Goal: Transaction & Acquisition: Purchase product/service

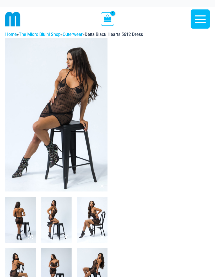
click at [86, 114] on img at bounding box center [56, 114] width 102 height 153
click at [84, 143] on img at bounding box center [56, 114] width 102 height 153
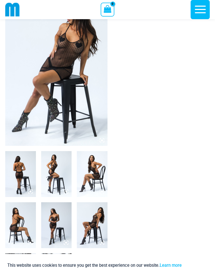
scroll to position [52, 0]
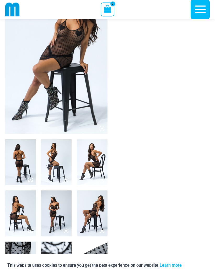
click at [23, 157] on img at bounding box center [20, 162] width 31 height 46
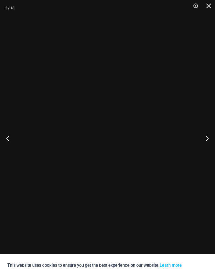
scroll to position [53, 0]
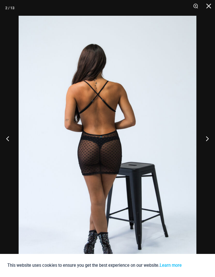
click at [205, 151] on button "Next" at bounding box center [205, 138] width 20 height 26
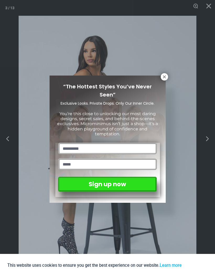
click at [158, 78] on div "“The Hottest Styles You’ve Never Seen” Exclusive Looks. Private Drops. Only Our…" at bounding box center [107, 138] width 116 height 127
click at [163, 77] on icon at bounding box center [164, 76] width 3 height 3
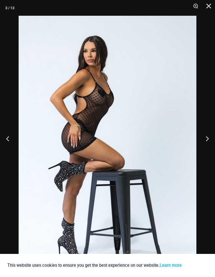
click at [204, 148] on button "Next" at bounding box center [205, 138] width 20 height 26
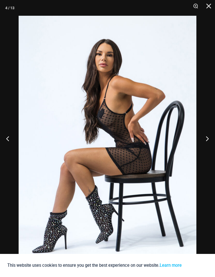
click at [206, 150] on button "Next" at bounding box center [205, 138] width 20 height 26
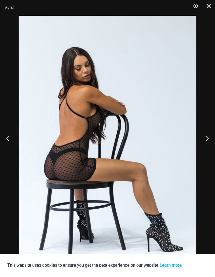
click at [205, 151] on button "Next" at bounding box center [205, 138] width 20 height 26
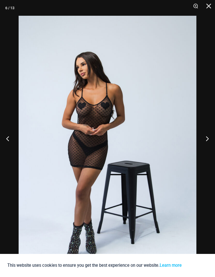
click at [206, 151] on button "Next" at bounding box center [205, 138] width 20 height 26
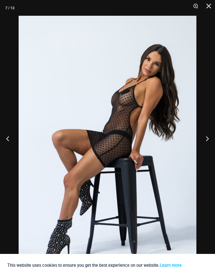
click at [208, 148] on button "Next" at bounding box center [205, 138] width 20 height 26
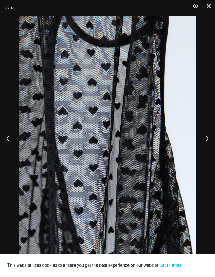
click at [208, 150] on button "Next" at bounding box center [205, 138] width 20 height 26
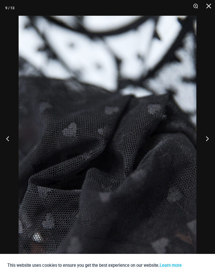
click at [210, 151] on button "Next" at bounding box center [205, 138] width 20 height 26
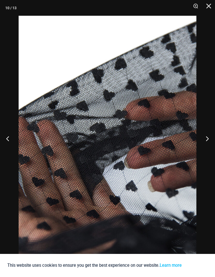
click at [211, 151] on button "Next" at bounding box center [205, 138] width 20 height 26
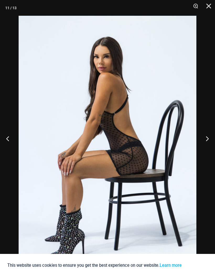
click at [208, 151] on button "Next" at bounding box center [205, 138] width 20 height 26
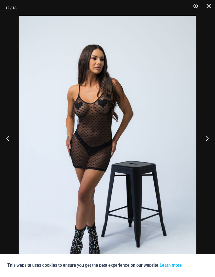
click at [207, 151] on button "Next" at bounding box center [205, 138] width 20 height 26
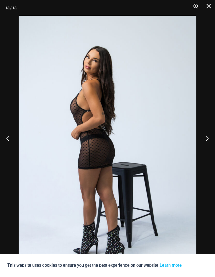
click at [207, 9] on button "Close" at bounding box center [206, 8] width 13 height 16
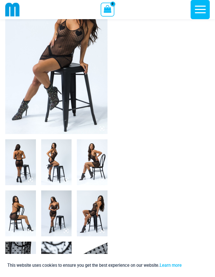
scroll to position [0, 0]
